Goal: Check status: Check status

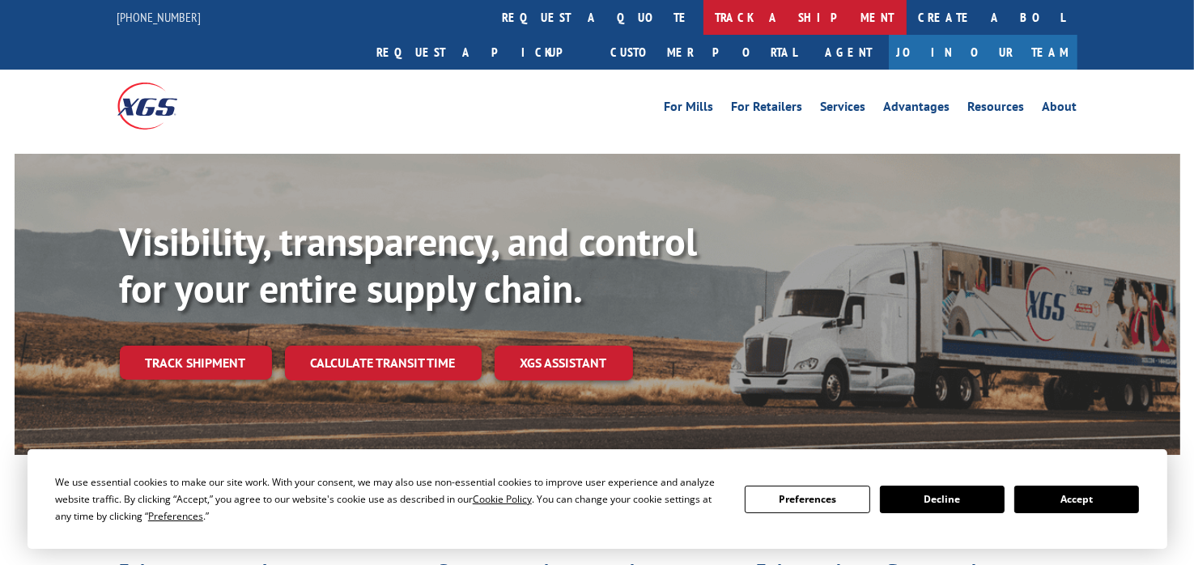
click at [703, 17] on link "track a shipment" at bounding box center [804, 17] width 203 height 35
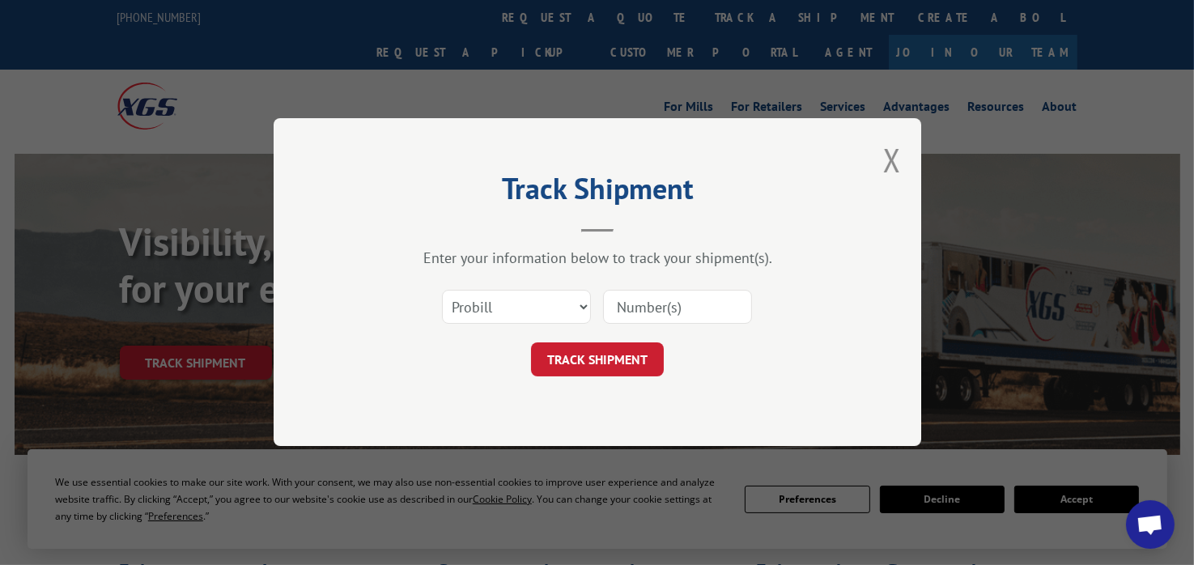
click at [622, 304] on input at bounding box center [677, 308] width 149 height 34
paste input "17407237"
type input "17407237"
click at [606, 361] on button "TRACK SHIPMENT" at bounding box center [597, 360] width 133 height 34
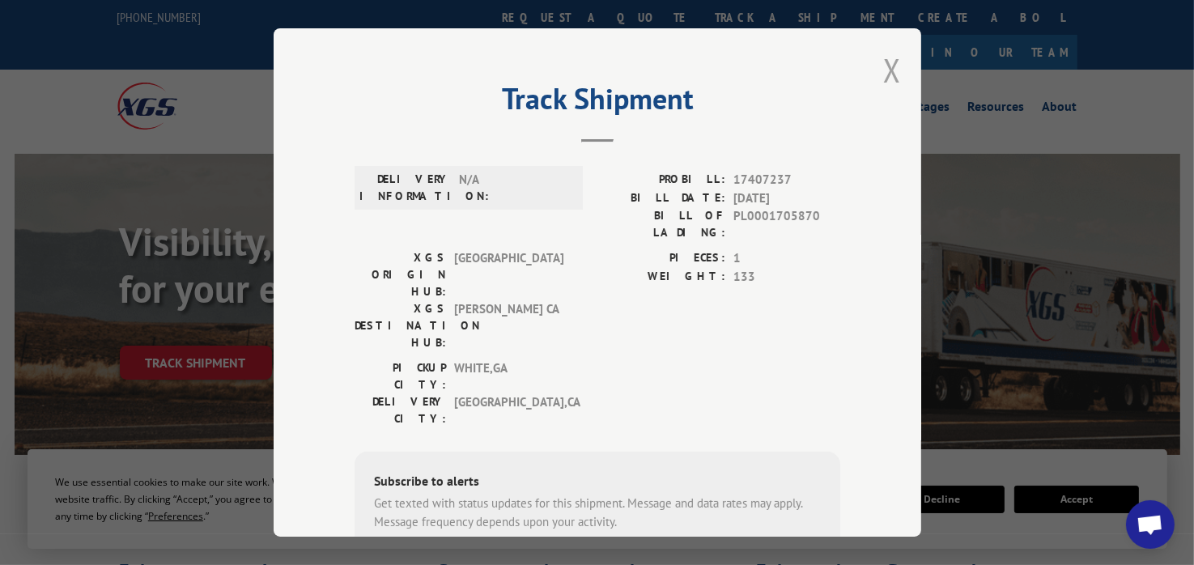
click at [886, 66] on button "Close modal" at bounding box center [892, 70] width 18 height 43
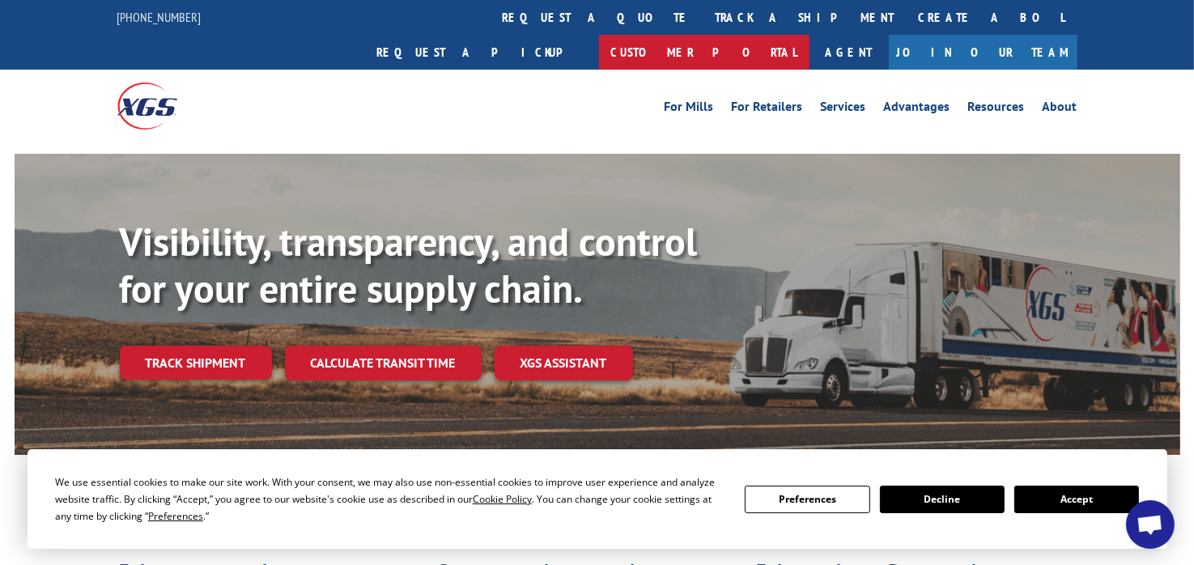
click at [809, 35] on link "Customer Portal" at bounding box center [704, 52] width 210 height 35
